Goal: Book appointment/travel/reservation

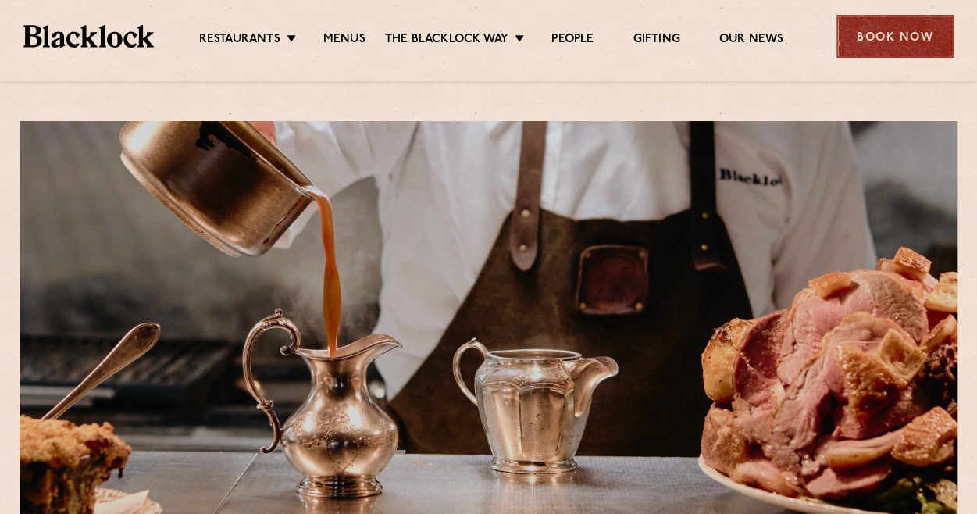
click at [884, 27] on div "Book Now" at bounding box center [894, 36] width 117 height 43
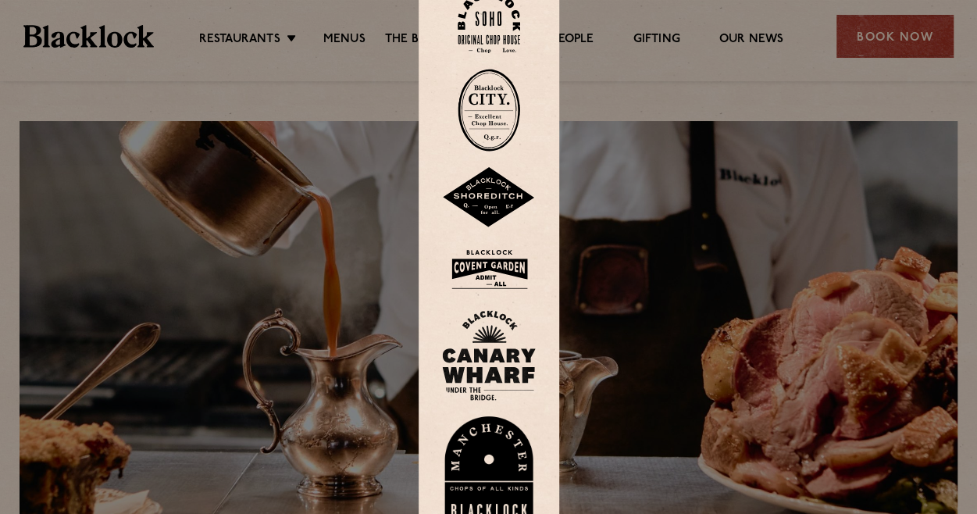
click at [500, 24] on img at bounding box center [489, 22] width 62 height 63
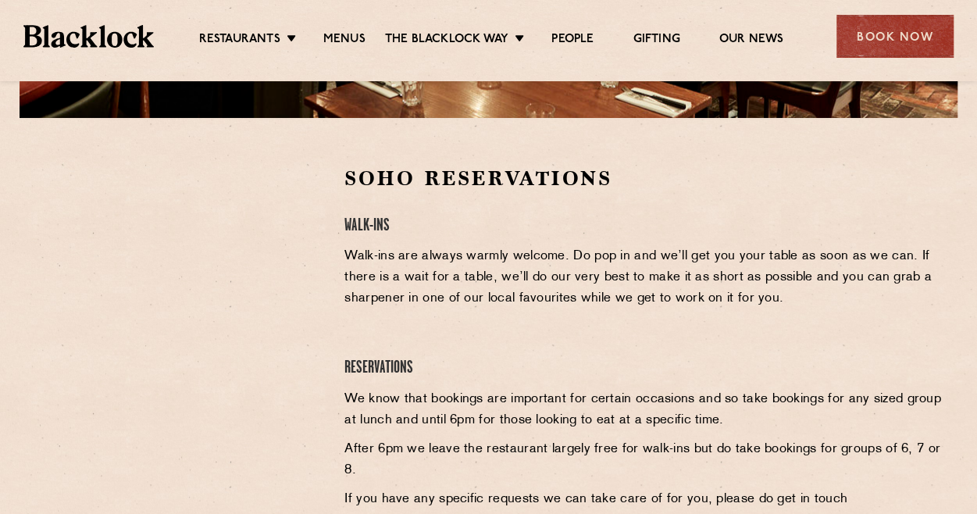
scroll to position [445, 0]
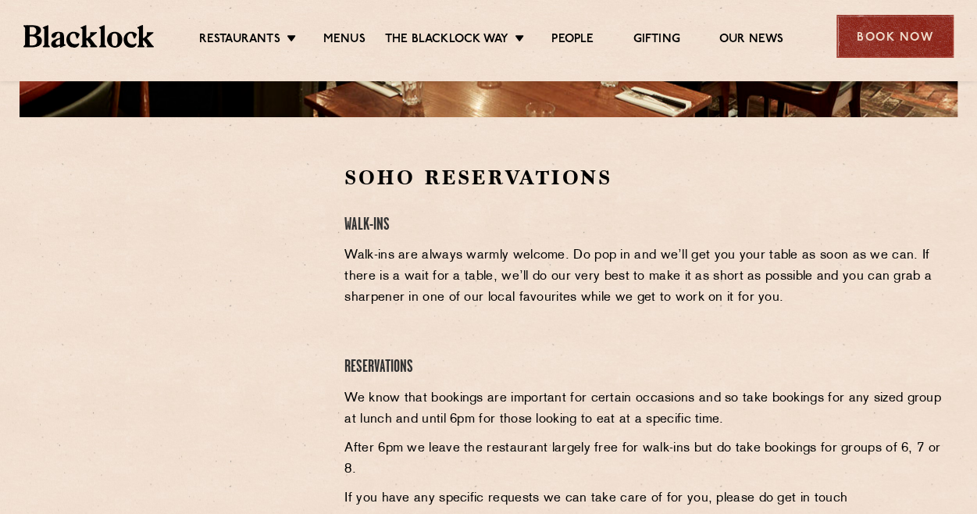
click at [880, 34] on div "Book Now" at bounding box center [894, 36] width 117 height 43
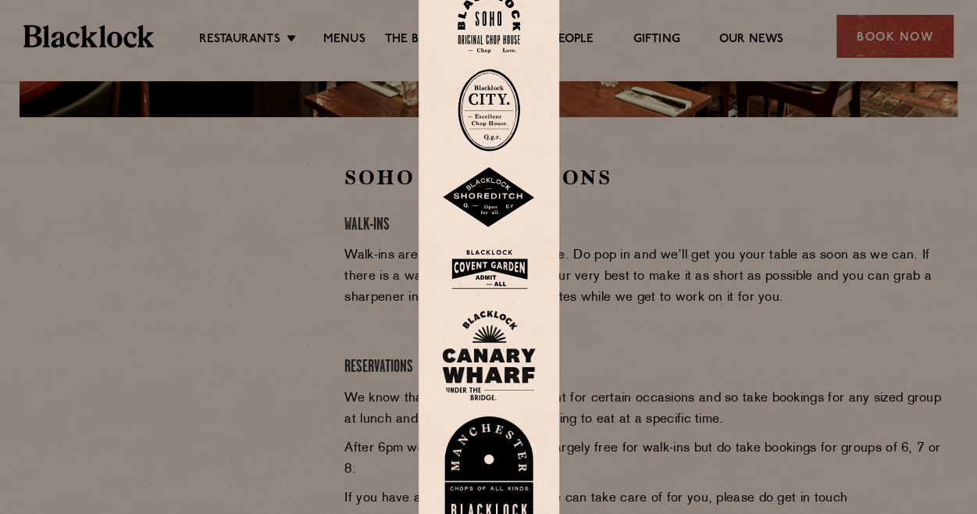
click at [511, 198] on img at bounding box center [489, 197] width 94 height 61
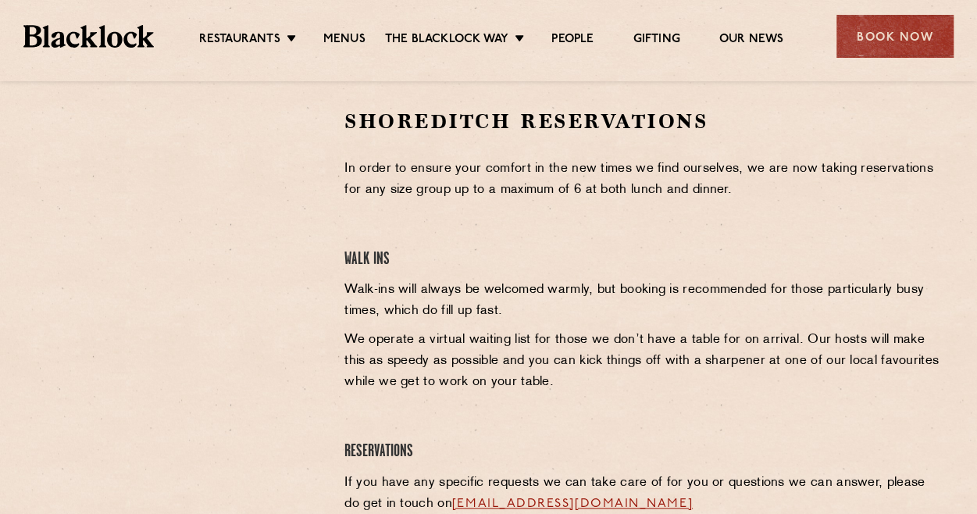
scroll to position [506, 0]
